Goal: Obtain resource: Obtain resource

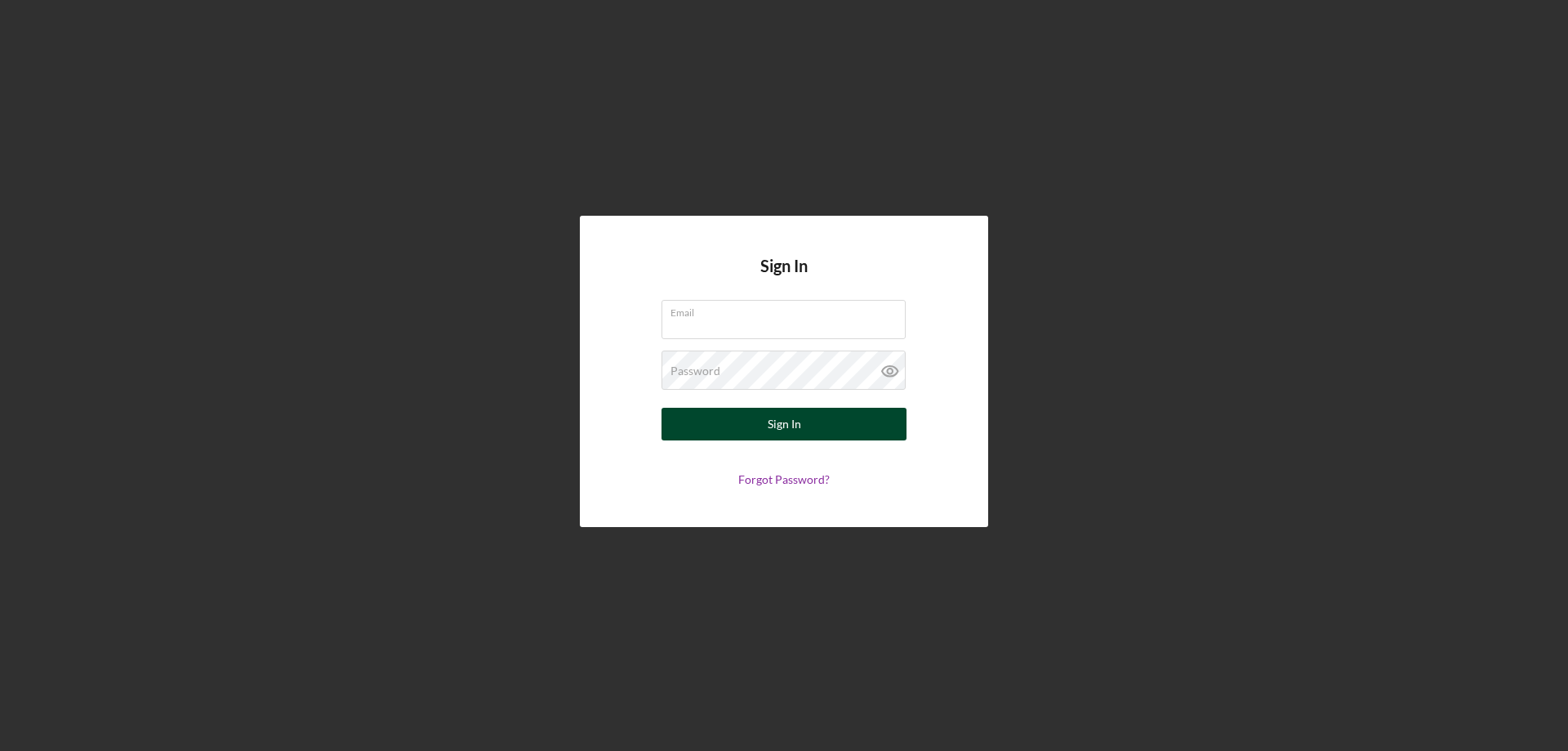
type input "[PERSON_NAME][EMAIL_ADDRESS][PERSON_NAME][DOMAIN_NAME]"
click at [701, 423] on button "Sign In" at bounding box center [783, 424] width 245 height 33
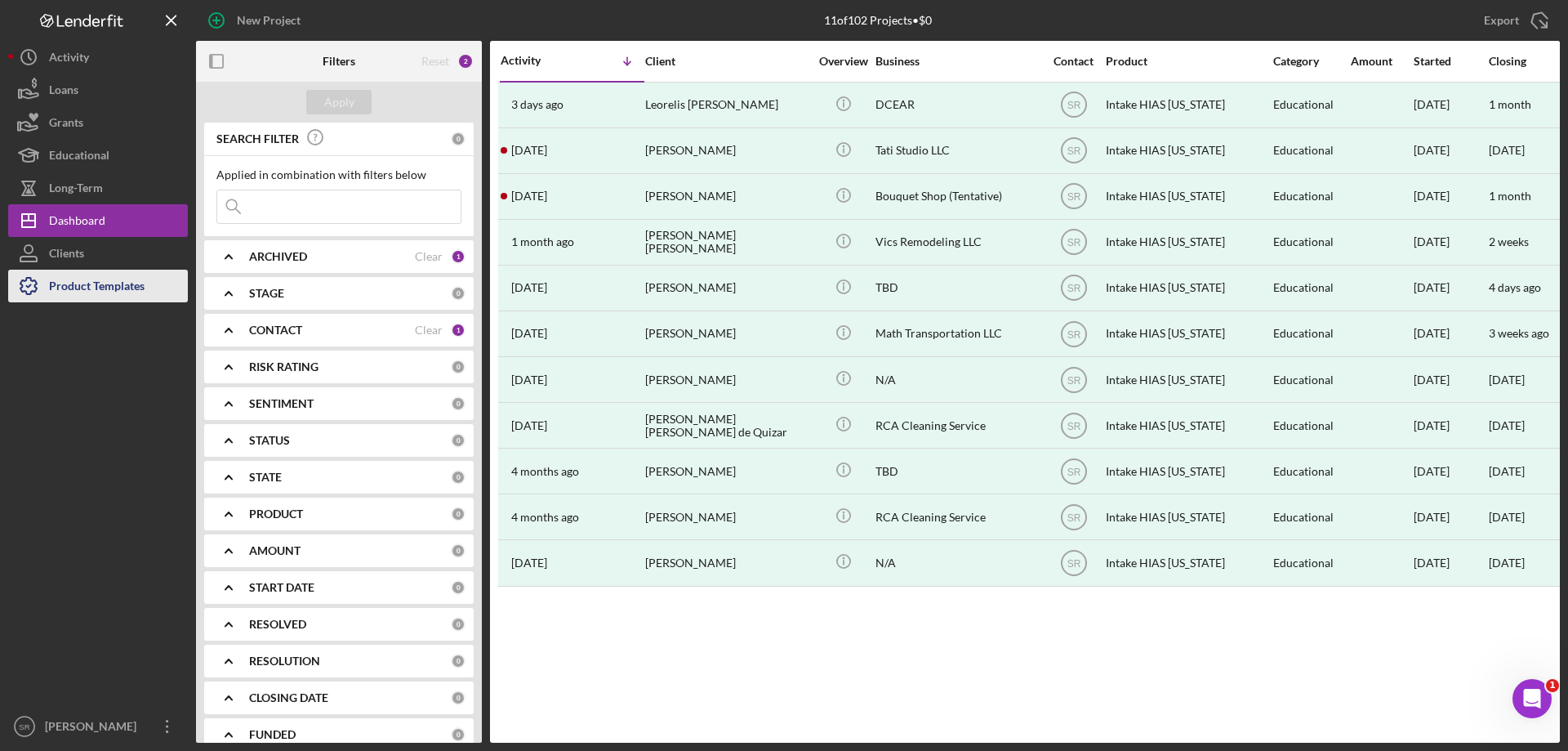
click at [101, 301] on div "Product Templates" at bounding box center [96, 288] width 95 height 37
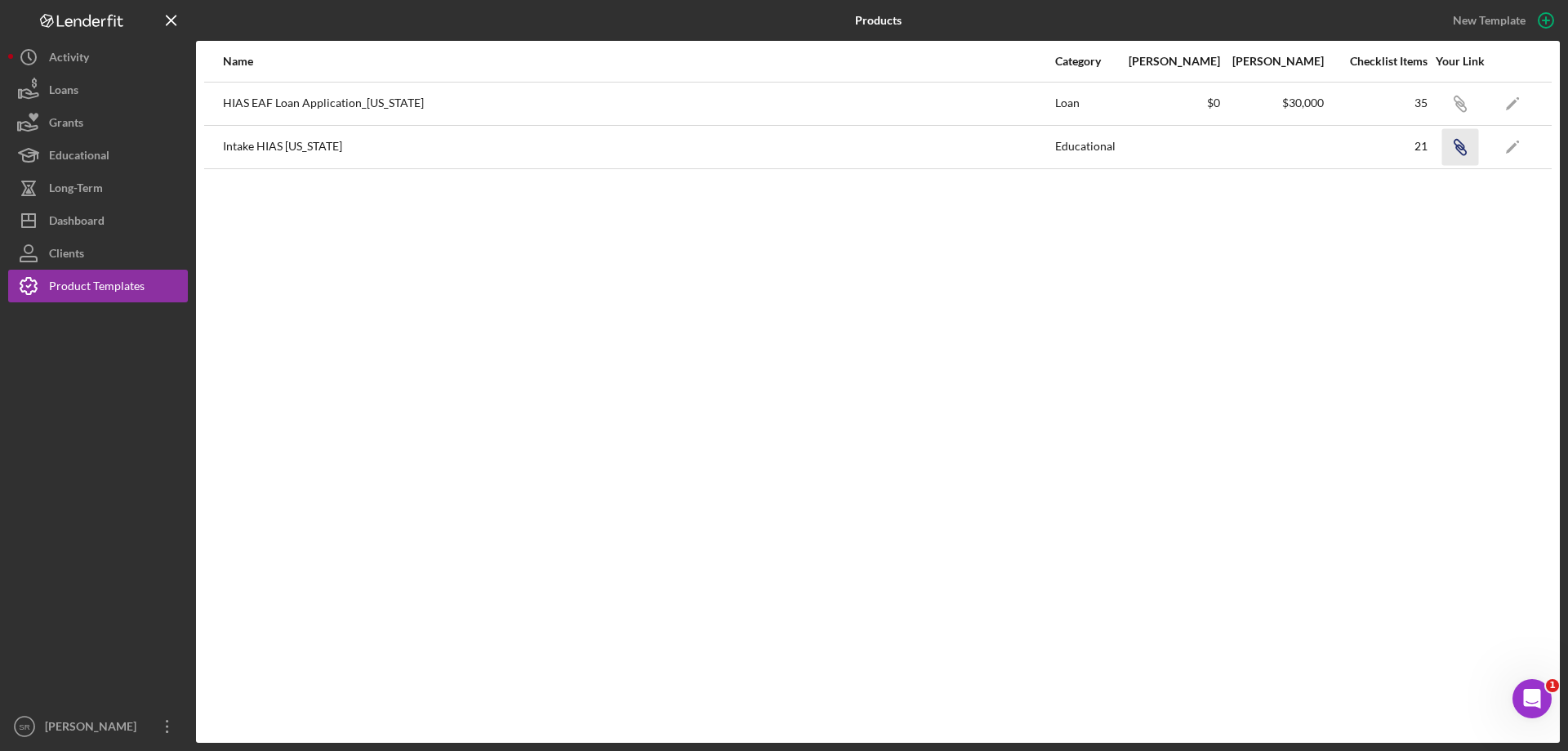
click at [1466, 150] on icon "Icon/Link" at bounding box center [1460, 146] width 37 height 37
